Goal: Task Accomplishment & Management: Manage account settings

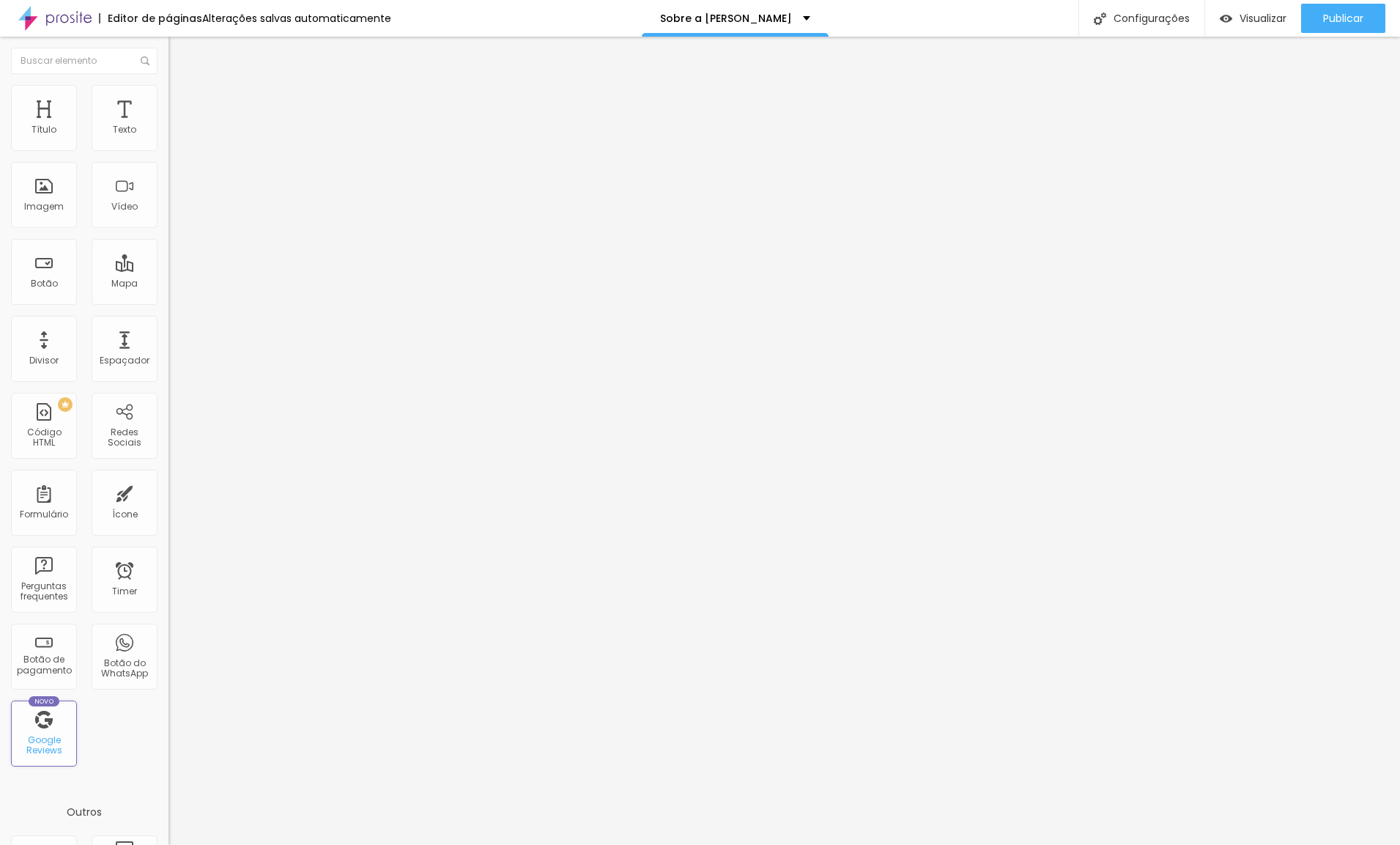
click at [55, 740] on div "Google Reviews" at bounding box center [44, 745] width 58 height 21
click at [169, 293] on input at bounding box center [268, 300] width 199 height 15
type input "Fernanda Sá Fotografia"
click at [182, 101] on span "Estilo" at bounding box center [193, 95] width 23 height 12
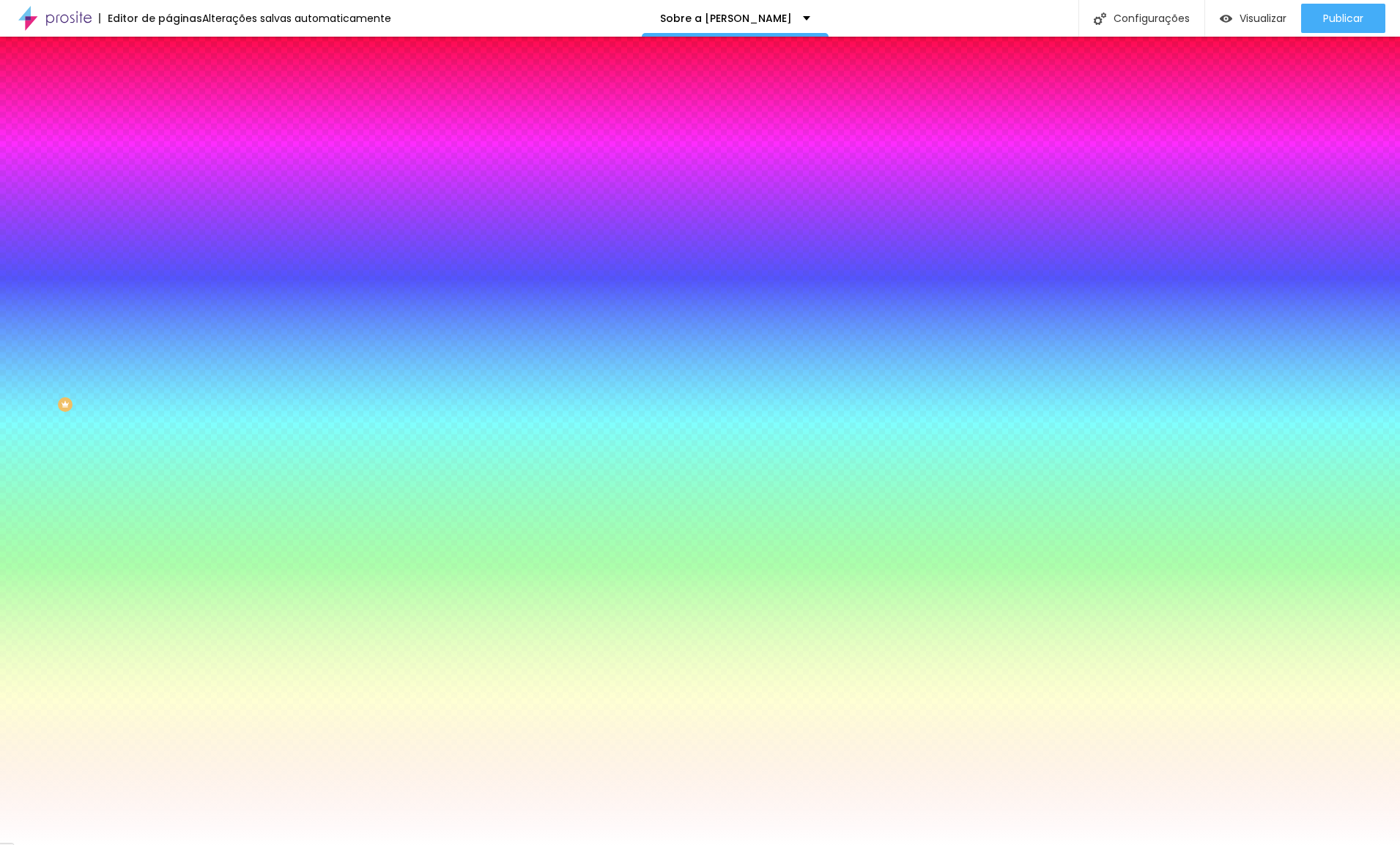
click at [169, 100] on img at bounding box center [175, 106] width 13 height 13
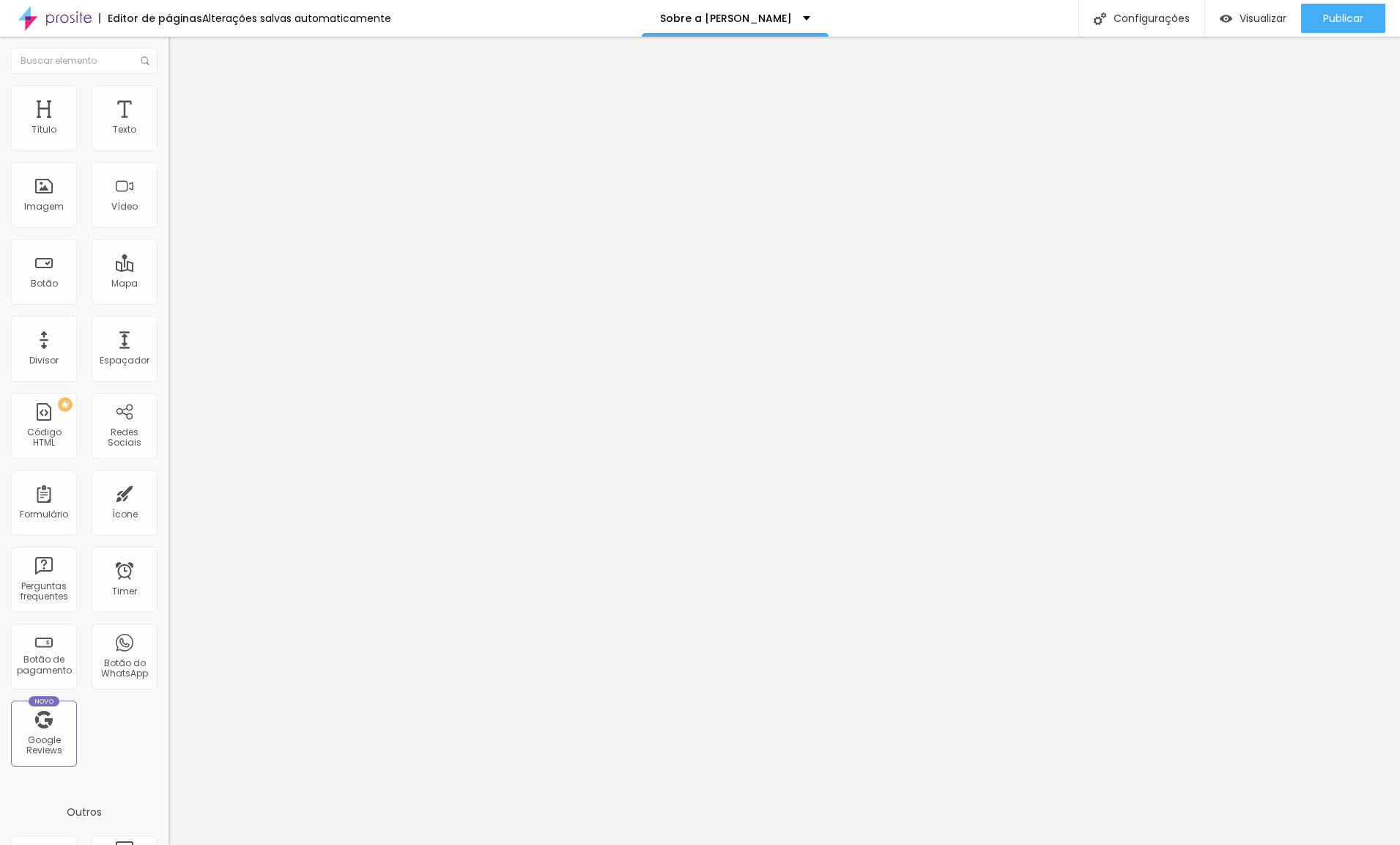
click at [169, 85] on li "Conteúdo" at bounding box center [253, 77] width 169 height 15
click at [169, 293] on input at bounding box center [268, 300] width 199 height 15
type input "Fernanda Sá Fotografia"
click at [169, 293] on input "Fernanda Sá Fotografia" at bounding box center [268, 300] width 199 height 15
click at [1245, 21] on span "Visualizar" at bounding box center [1263, 18] width 47 height 12
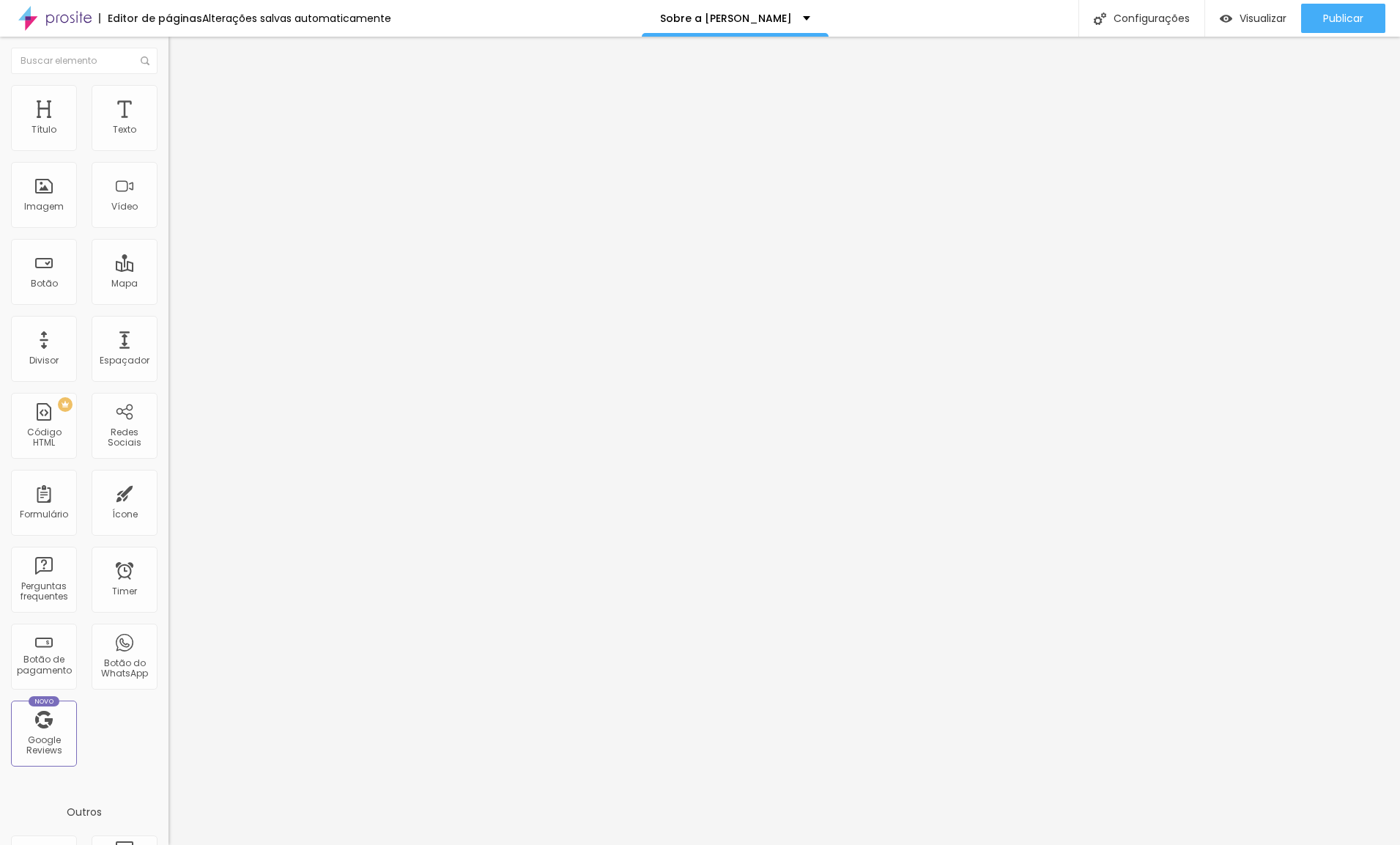
click at [169, 293] on input "Fernanda Sá Fotografia" at bounding box center [268, 300] width 199 height 15
click at [169, 358] on div "Foto do autor" at bounding box center [253, 366] width 169 height 16
click at [169, 293] on input "Fernanda Sá Fotografia" at bounding box center [268, 300] width 199 height 15
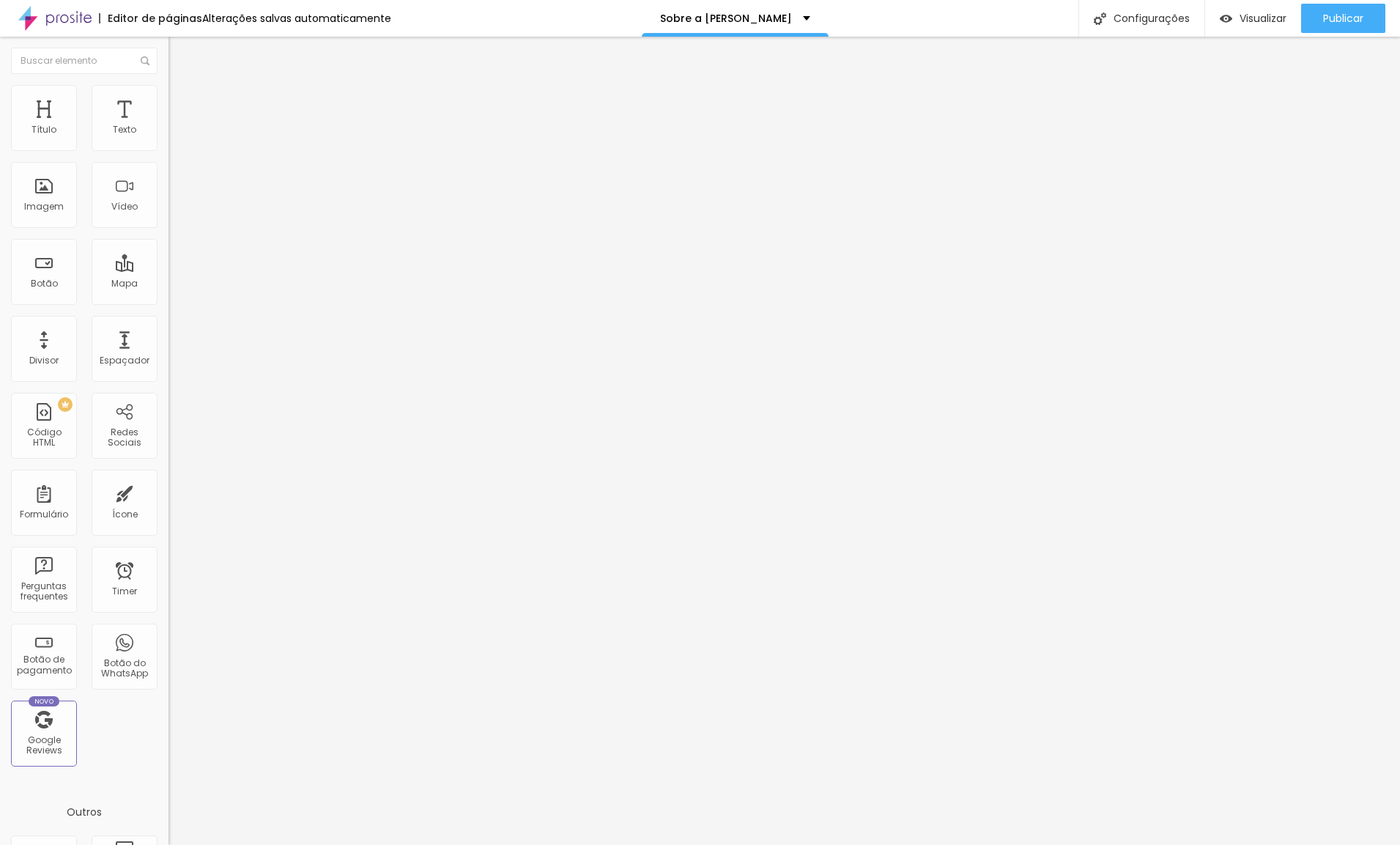
click at [179, 56] on div "Editar Google Reviews" at bounding box center [246, 53] width 134 height 12
click at [169, 293] on input at bounding box center [268, 300] width 199 height 15
click at [169, 293] on input "Fernanda Sá Fotografia" at bounding box center [268, 300] width 199 height 15
click at [169, 293] on input "Fernanda Sa Fotografia" at bounding box center [268, 300] width 199 height 15
click at [169, 358] on div "Foto do autor" at bounding box center [253, 366] width 169 height 16
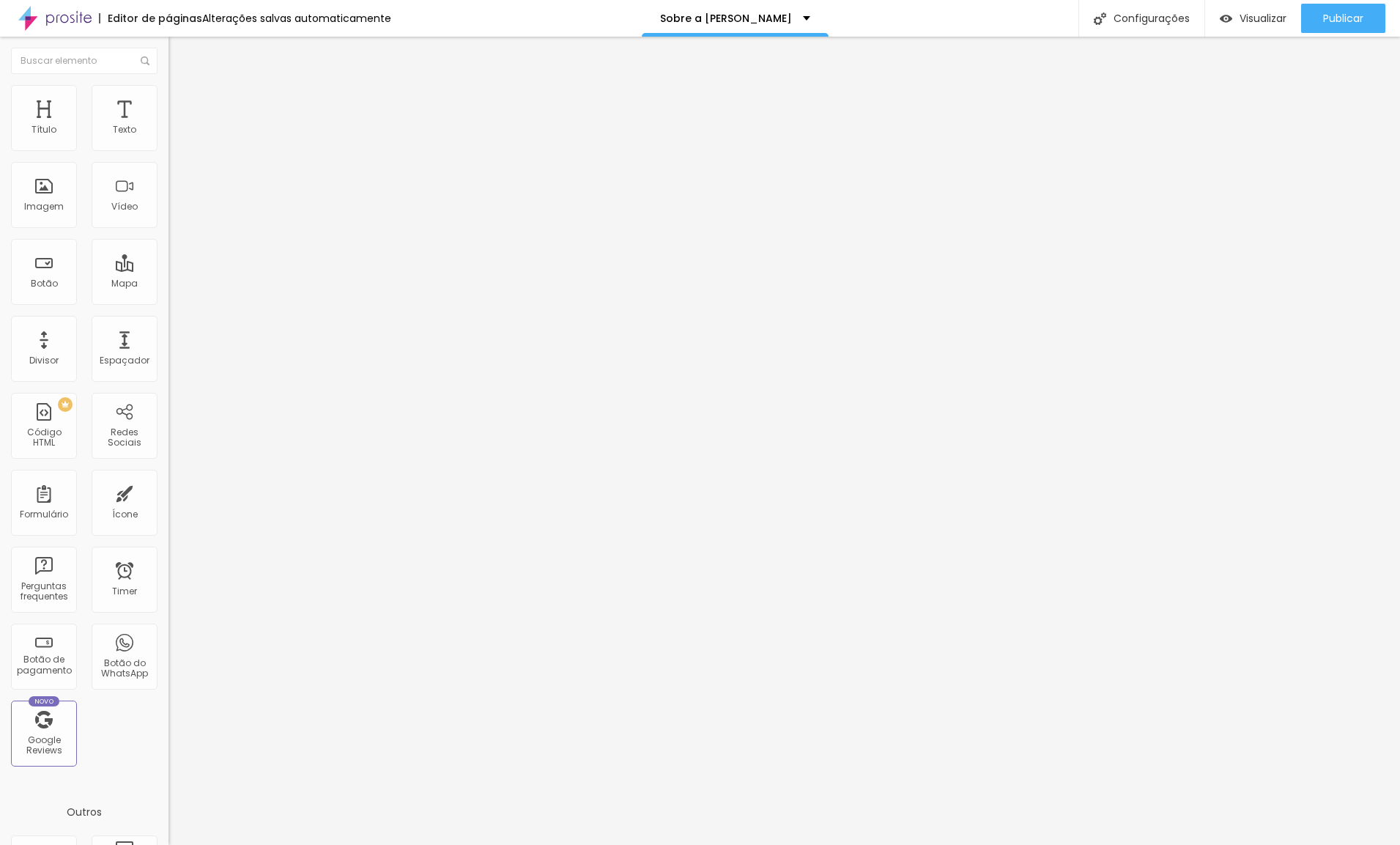
drag, startPoint x: 141, startPoint y: 155, endPoint x: 10, endPoint y: 148, distance: 131.2
click at [169, 148] on div "Encontre sua empresa Fernanda Sa Fotografia Procure o perfil da empresa pelo no…" at bounding box center [253, 299] width 169 height 371
type input "Estudio Gabi fotografia"
click at [44, 207] on div "Imagem" at bounding box center [44, 207] width 39 height 10
click at [57, 202] on div "Imagem" at bounding box center [44, 207] width 39 height 10
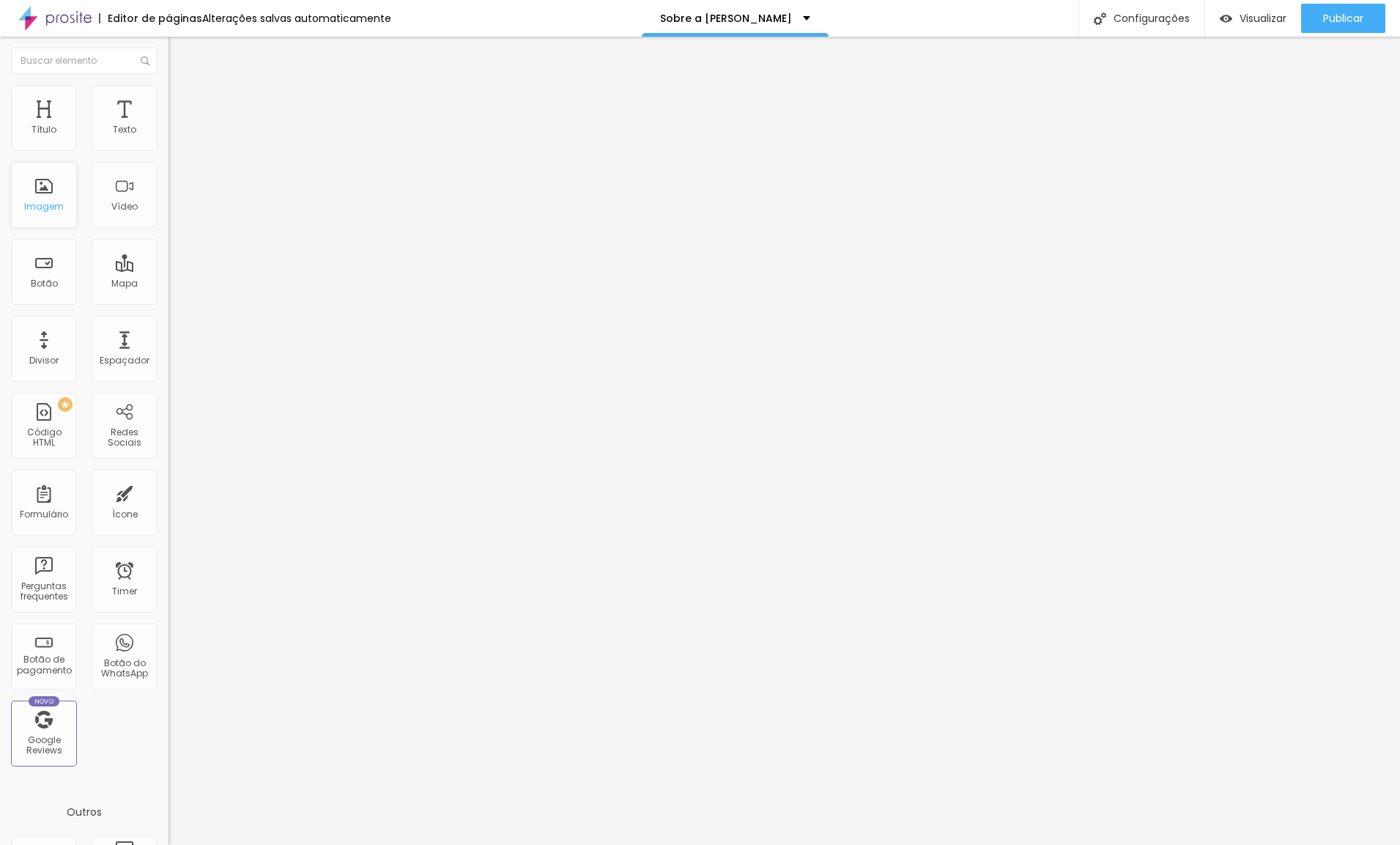
click at [57, 202] on div "Imagem" at bounding box center [44, 207] width 39 height 10
click at [64, 197] on div "Imagem" at bounding box center [44, 195] width 66 height 66
click at [182, 101] on span "Estilo" at bounding box center [193, 95] width 23 height 12
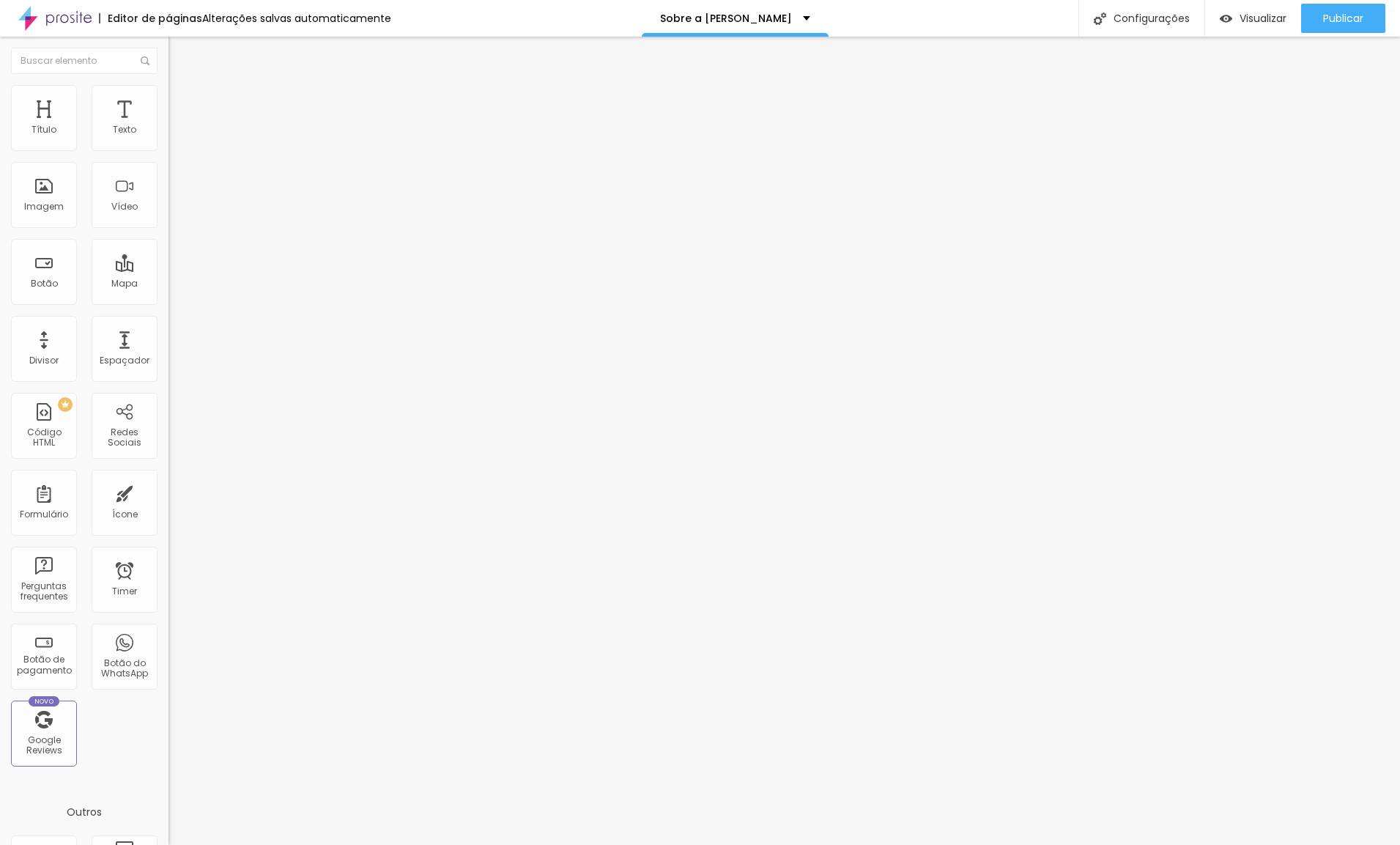
click at [182, 104] on span "Avançado" at bounding box center [206, 109] width 49 height 12
click at [169, 572] on div "Editar Imagem Conteúdo Estilo Avançado 10 Espaço de cima 10 Espaço de baixo ID …" at bounding box center [253, 441] width 169 height 808
click at [179, 53] on img "button" at bounding box center [185, 53] width 12 height 12
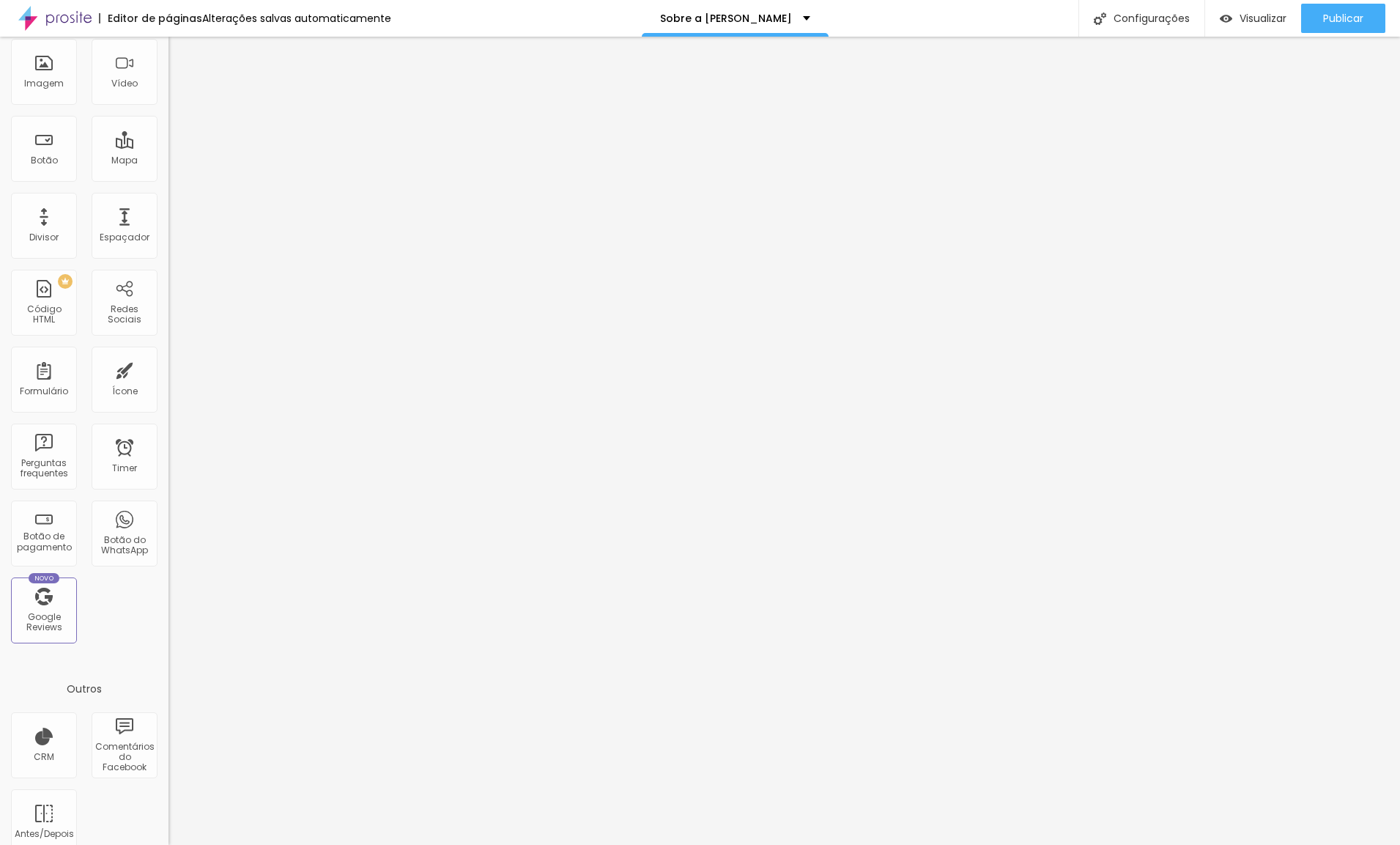
scroll to position [144, 0]
